Goal: Navigation & Orientation: Find specific page/section

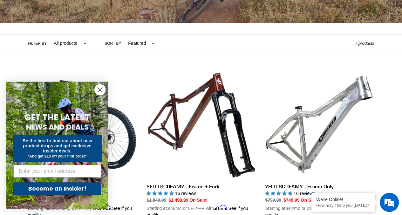
scroll to position [119, 0]
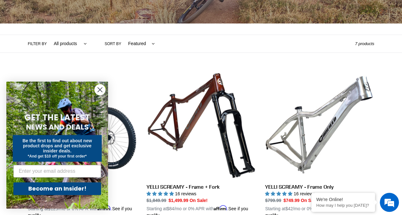
click at [70, 43] on select "All products 29er BFCM23 BFCM24 DEMO BIKE Hardtail partially ROLLING-CHASSIS Tr…" at bounding box center [68, 43] width 41 height 17
select select "/collections/yelli-screamy-aluminum-hardtail-29er/partially"
click at [48, 35] on select "All products 29er BFCM23 BFCM24 DEMO BIKE Hardtail partially ROLLING-CHASSIS Tr…" at bounding box center [68, 43] width 41 height 17
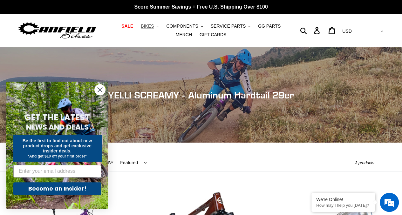
click at [148, 27] on button "BIKES .cls-1{fill:#231f20}" at bounding box center [150, 26] width 24 height 9
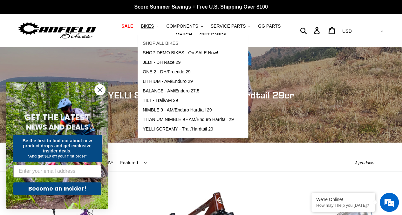
click at [157, 41] on span "SHOP ALL BIKES" at bounding box center [161, 43] width 36 height 5
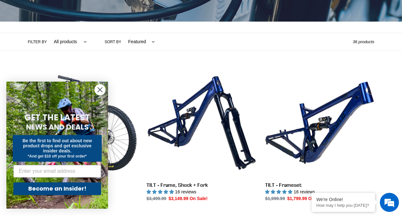
scroll to position [122, 0]
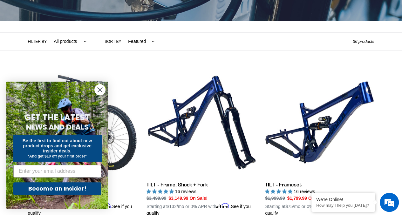
click at [103, 90] on circle "Close dialog" at bounding box center [100, 90] width 10 height 10
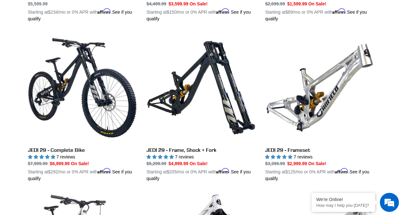
scroll to position [758, 0]
